Goal: Obtain resource: Obtain resource

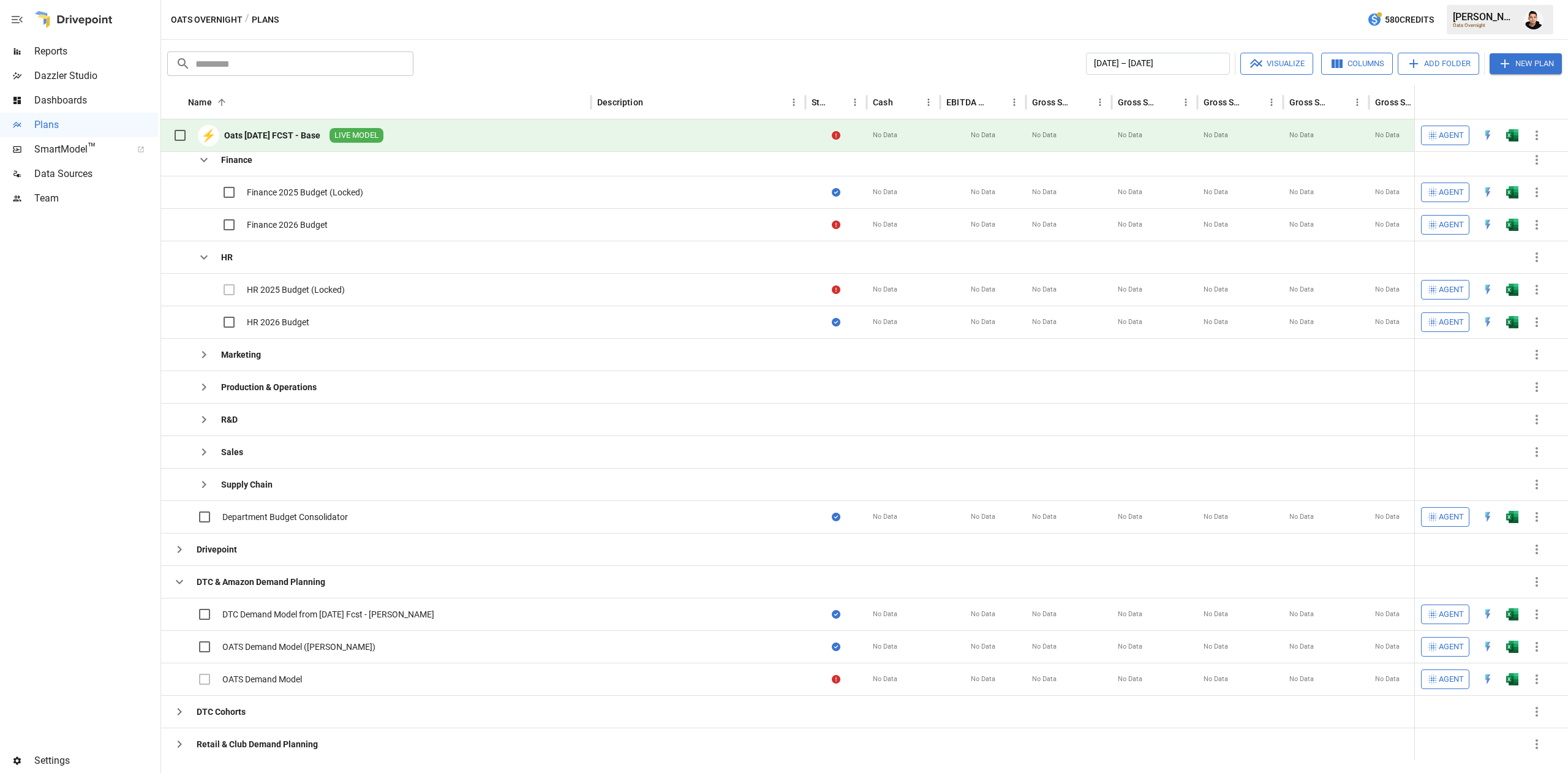
scroll to position [185, 0]
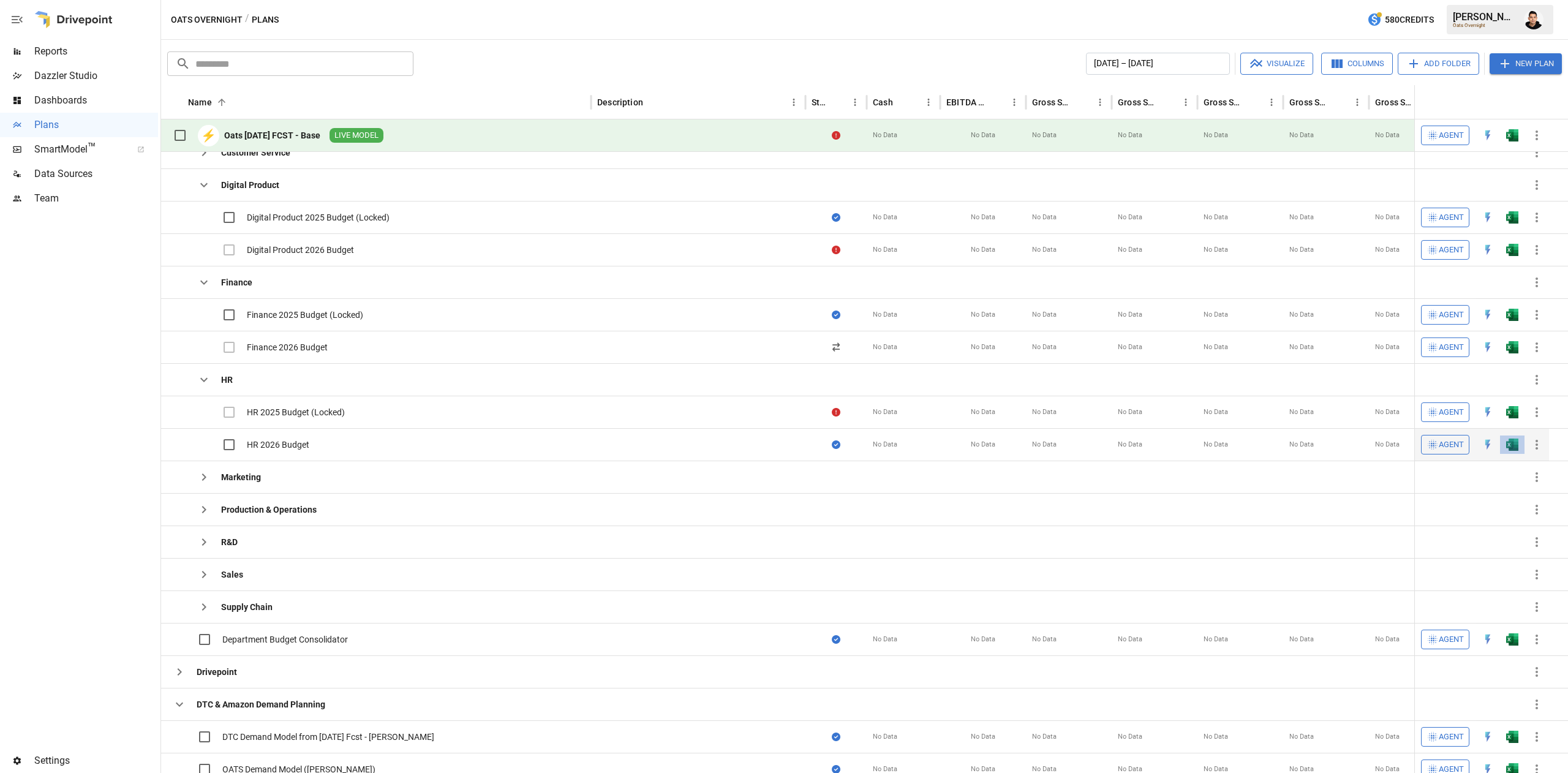
click at [1512, 450] on img "Open in Excel" at bounding box center [1512, 444] width 12 height 12
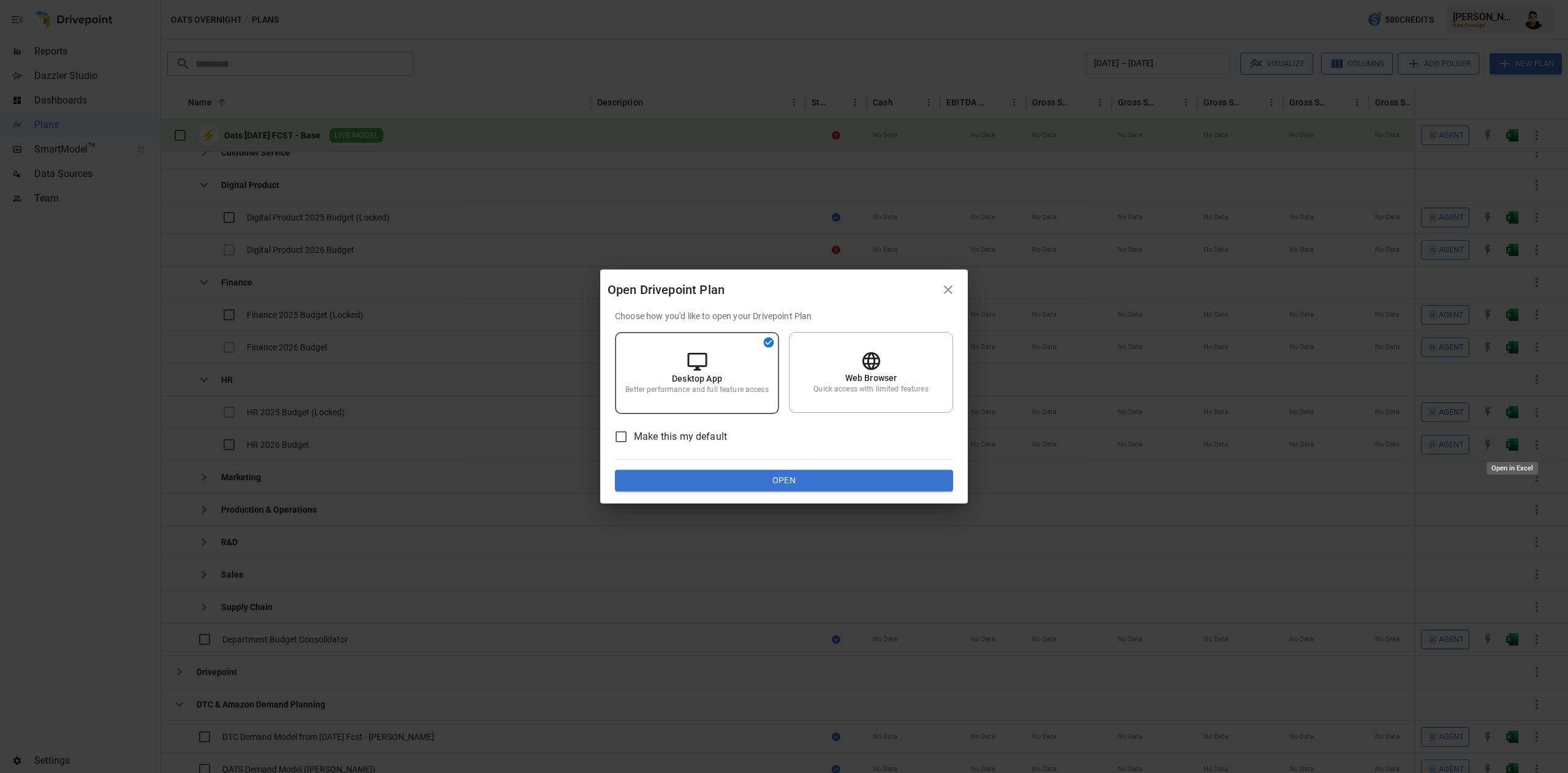
click at [788, 483] on button "Open" at bounding box center [784, 480] width 338 height 22
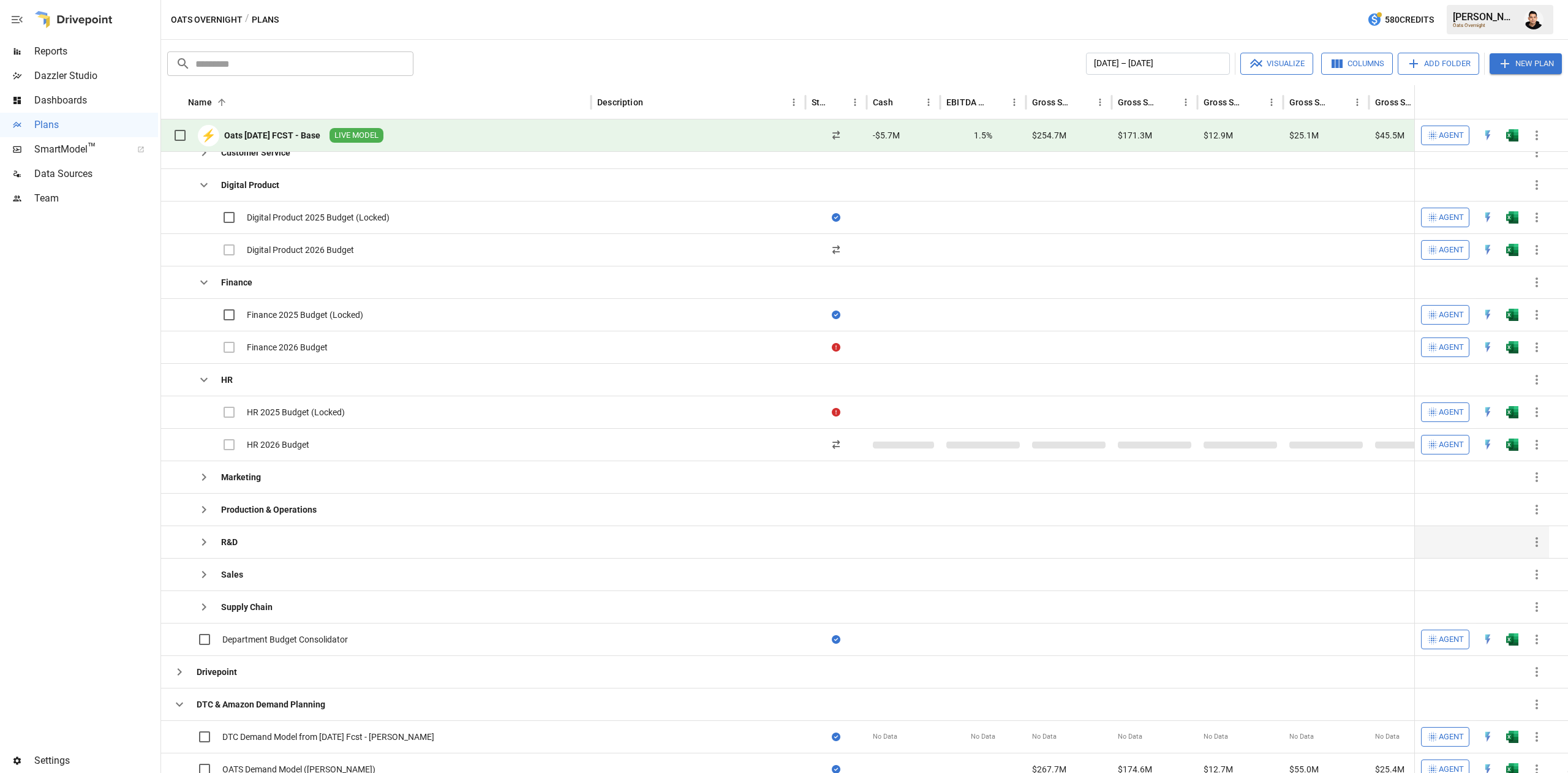
click at [207, 488] on button "button" at bounding box center [204, 477] width 24 height 24
click at [195, 484] on button "button" at bounding box center [204, 477] width 24 height 24
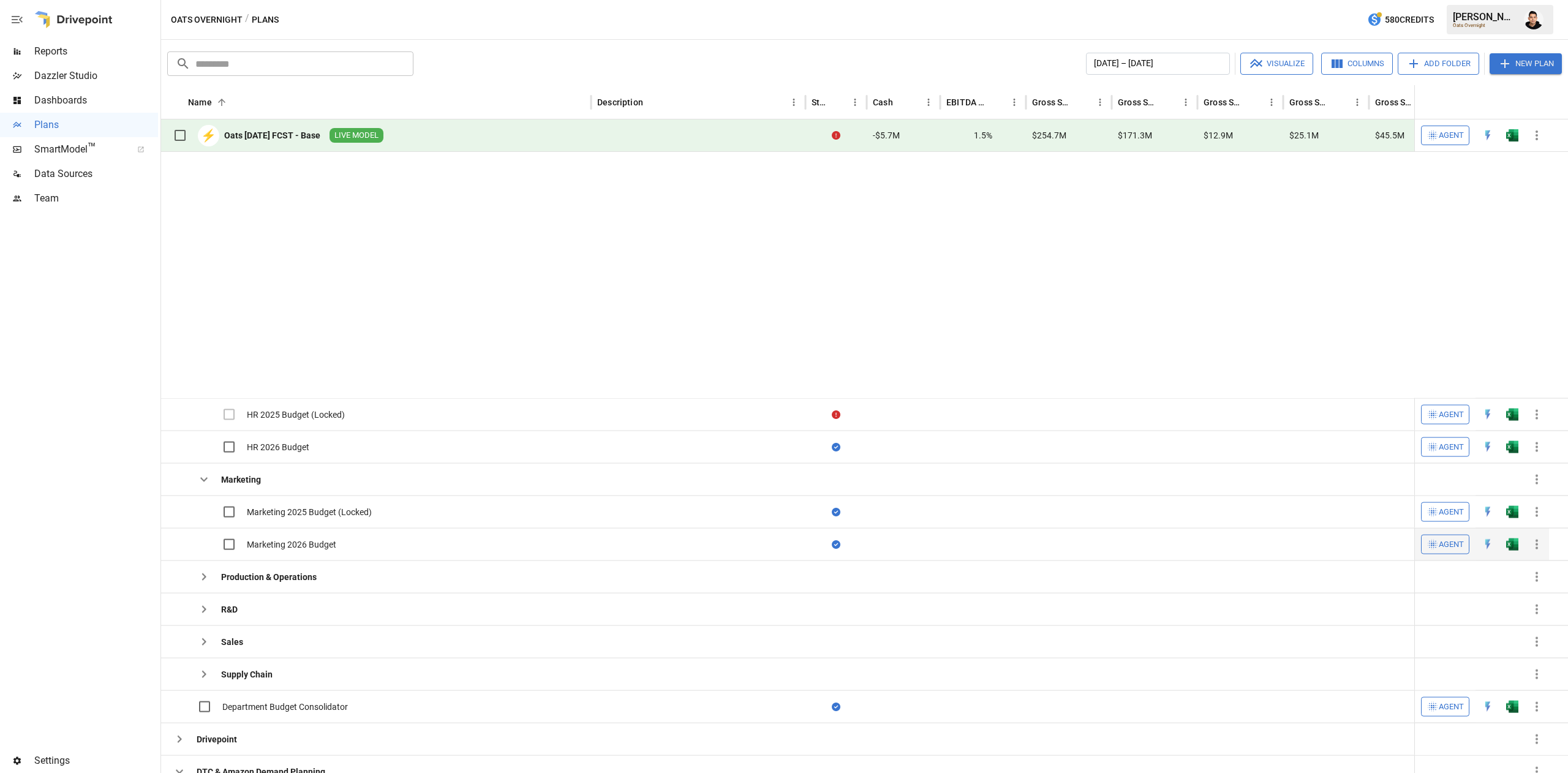
click at [1521, 534] on button "button" at bounding box center [1512, 543] width 39 height 19
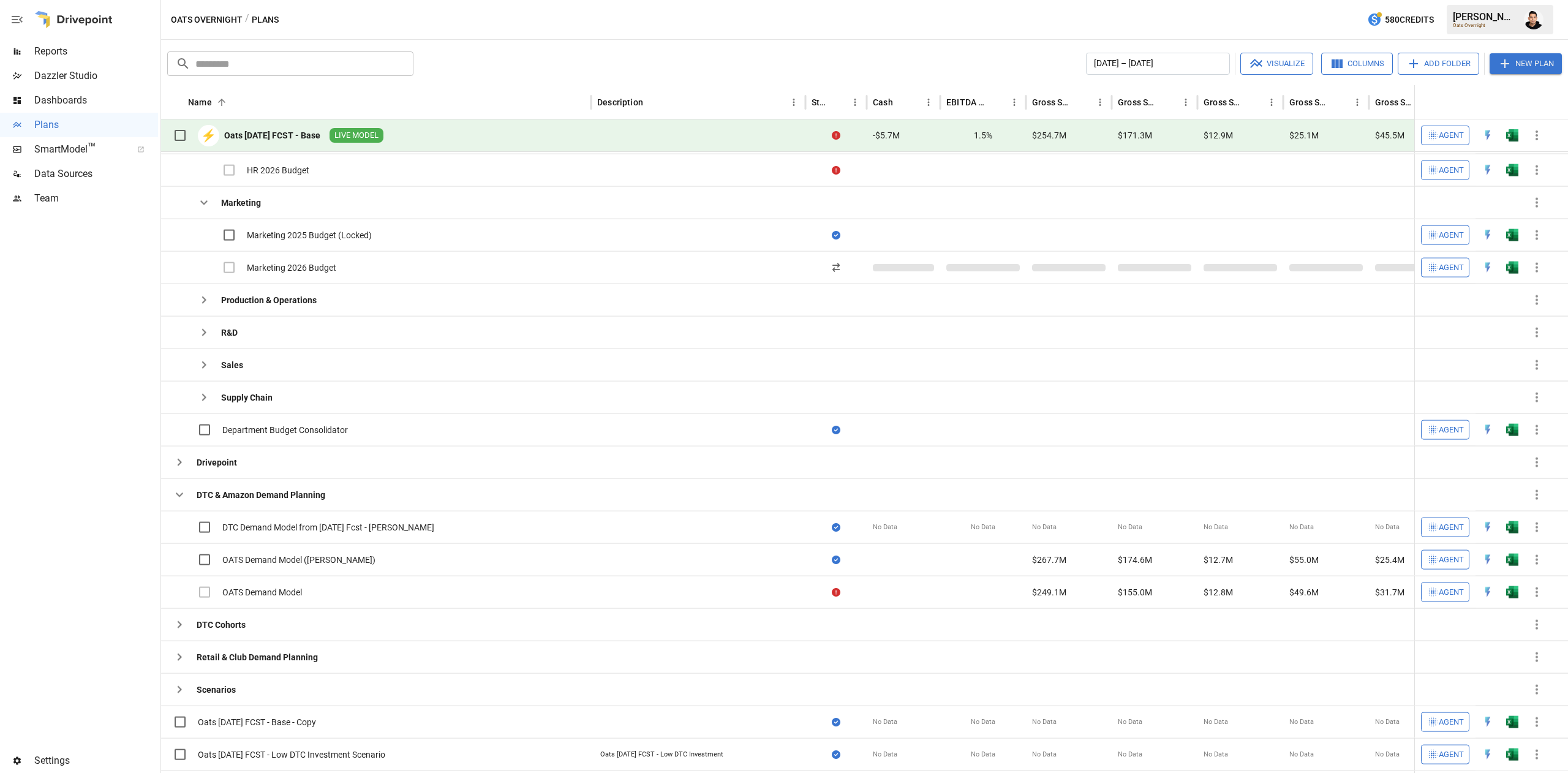
click at [566, 19] on div "Oats Overnight / Plans 580 Credits [PERSON_NAME] Overnight" at bounding box center [864, 19] width 1406 height 39
